Goal: Information Seeking & Learning: Learn about a topic

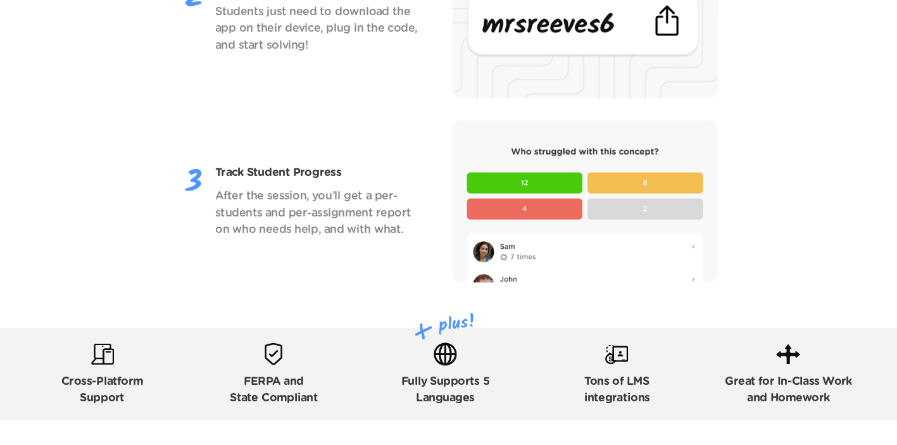
scroll to position [1772, 0]
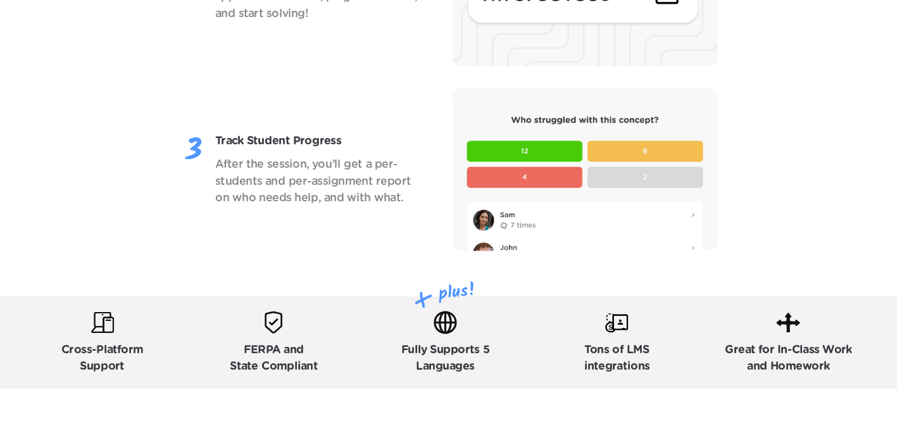
click at [128, 357] on p "Cross-Platform Support" at bounding box center [138, 366] width 74 height 30
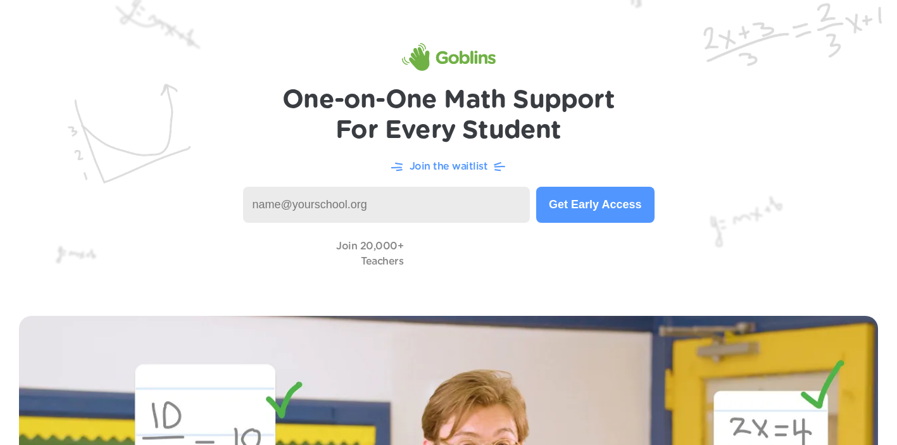
scroll to position [0, 0]
